Goal: Information Seeking & Learning: Learn about a topic

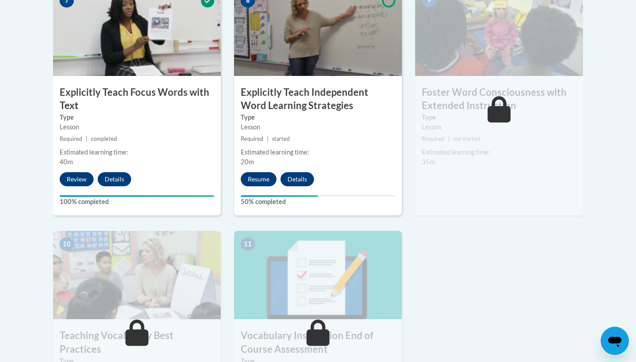
click at [268, 177] on button "Resume" at bounding box center [259, 179] width 36 height 14
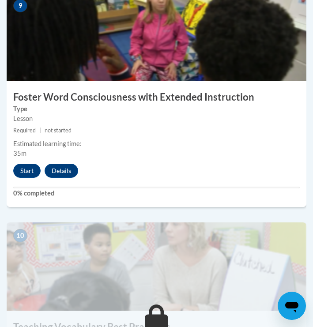
scroll to position [2164, 0]
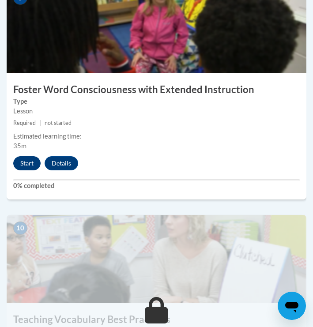
click at [32, 160] on button "Start" at bounding box center [26, 163] width 27 height 14
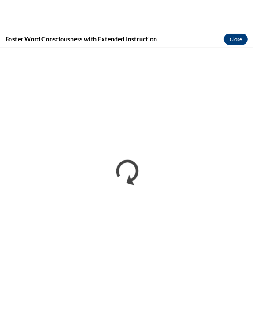
scroll to position [0, 0]
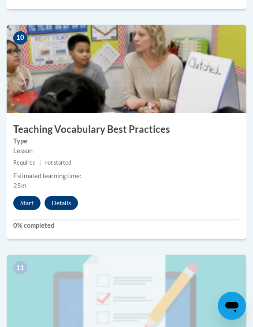
scroll to position [2382, 0]
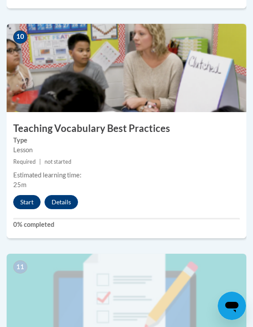
click at [32, 200] on button "Start" at bounding box center [26, 202] width 27 height 14
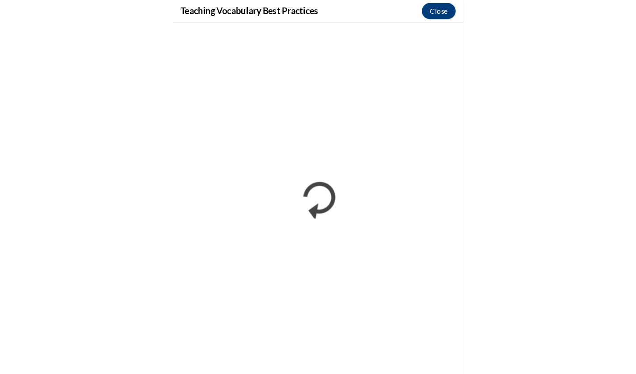
scroll to position [1095, 0]
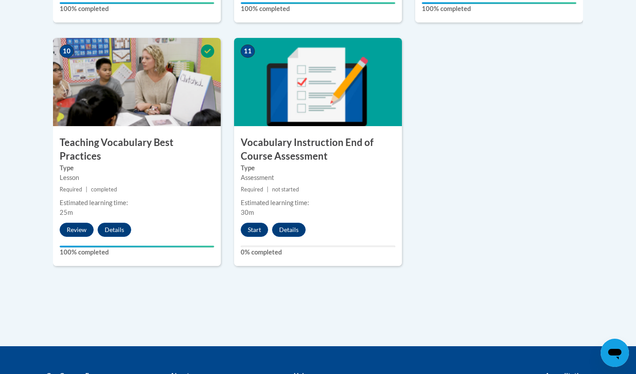
scroll to position [972, 0]
